Goal: Transaction & Acquisition: Purchase product/service

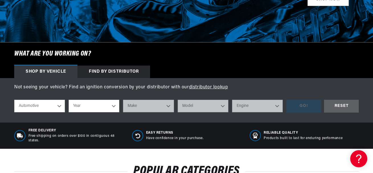
select select "1962"
click at [69, 100] on select "Year [DATE] 2023 2022 2021 2020 2019 2018 2017 2016 2015 2014 2013 2012 2011 20…" at bounding box center [94, 106] width 51 height 13
select select "1962"
click at [161, 108] on select "Make Alfa Romeo American Motors Aston [PERSON_NAME][GEOGRAPHIC_DATA] [PERSON_NA…" at bounding box center [148, 106] width 51 height 13
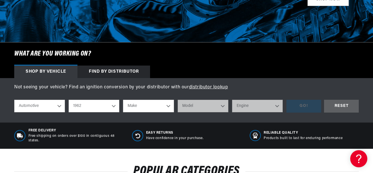
select select "Mercury"
click at [123, 100] on select "Make Alfa Romeo American Motors Aston [PERSON_NAME][GEOGRAPHIC_DATA] [PERSON_NA…" at bounding box center [148, 106] width 51 height 13
select select "Mercury"
click at [203, 106] on select "Model [GEOGRAPHIC_DATA] Comet Commuter Meteor [GEOGRAPHIC_DATA] [GEOGRAPHIC_DAT…" at bounding box center [203, 106] width 51 height 13
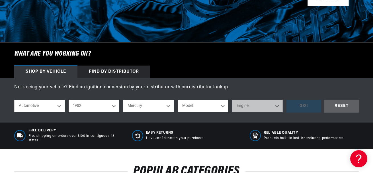
select select "Monterey"
click at [178, 100] on select "Model [GEOGRAPHIC_DATA] Comet Commuter Meteor [GEOGRAPHIC_DATA] [GEOGRAPHIC_DAT…" at bounding box center [203, 106] width 51 height 13
select select "Monterey"
click at [257, 105] on select "Engine 3.7L 6.7L 7.0L 7.5L 292cid / 4.8L 352cid / 5.8L 390cid / 6.4L 406cid / 6…" at bounding box center [257, 106] width 51 height 13
select select "390cid-6.4L"
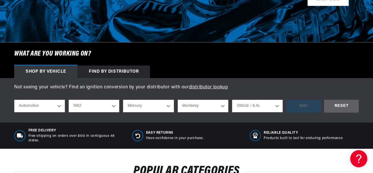
click at [232, 100] on select "Engine 3.7L 6.7L 7.0L 7.5L 292cid / 4.8L 352cid / 5.8L 390cid / 6.4L 406cid / 6…" at bounding box center [257, 106] width 51 height 13
select select "390cid-6.4L"
click at [307, 104] on div "GO!" at bounding box center [303, 106] width 35 height 13
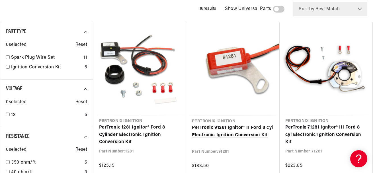
scroll to position [0, 172]
